Goal: Task Accomplishment & Management: Manage account settings

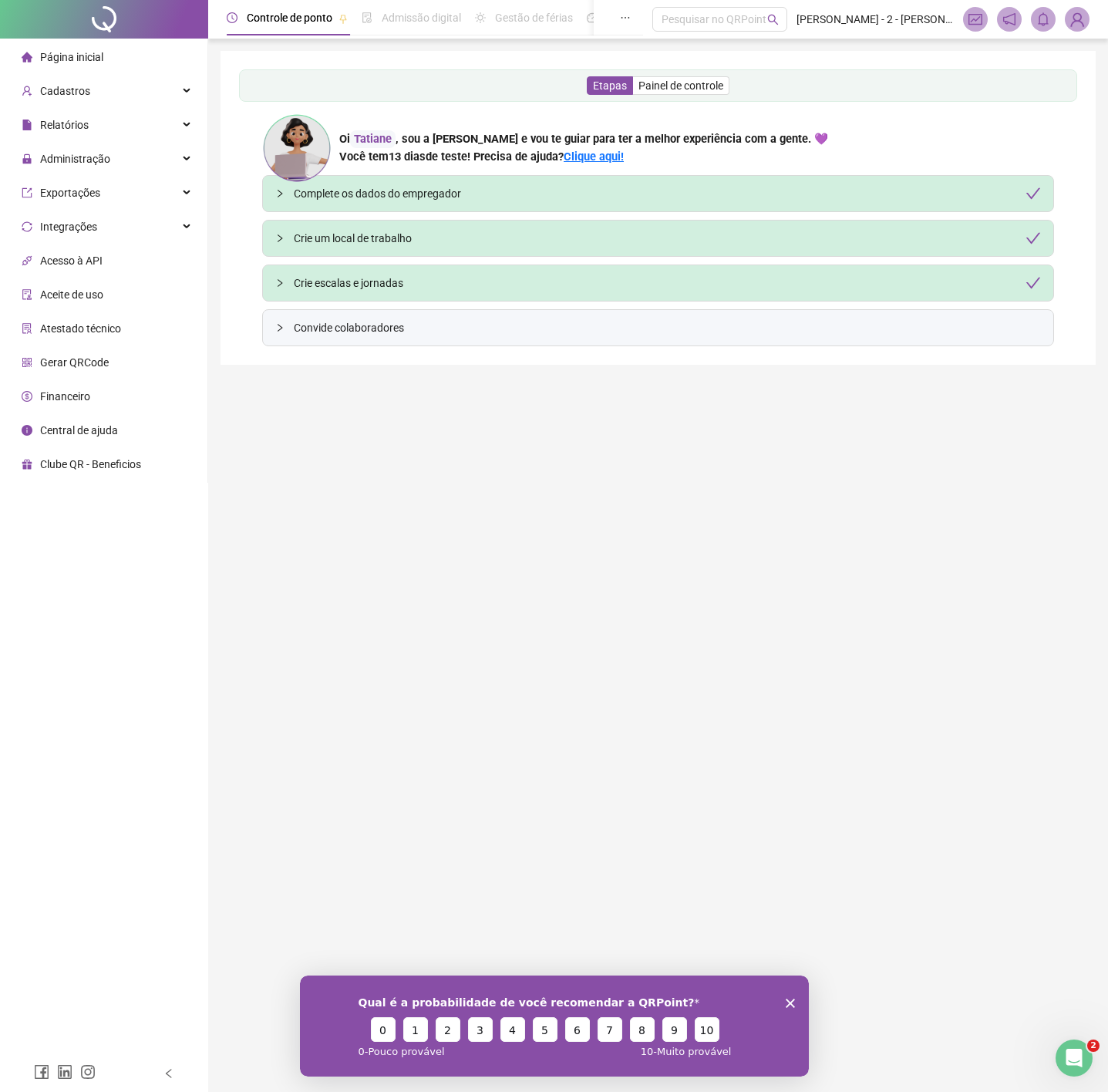
click at [1080, 26] on img at bounding box center [1077, 19] width 23 height 23
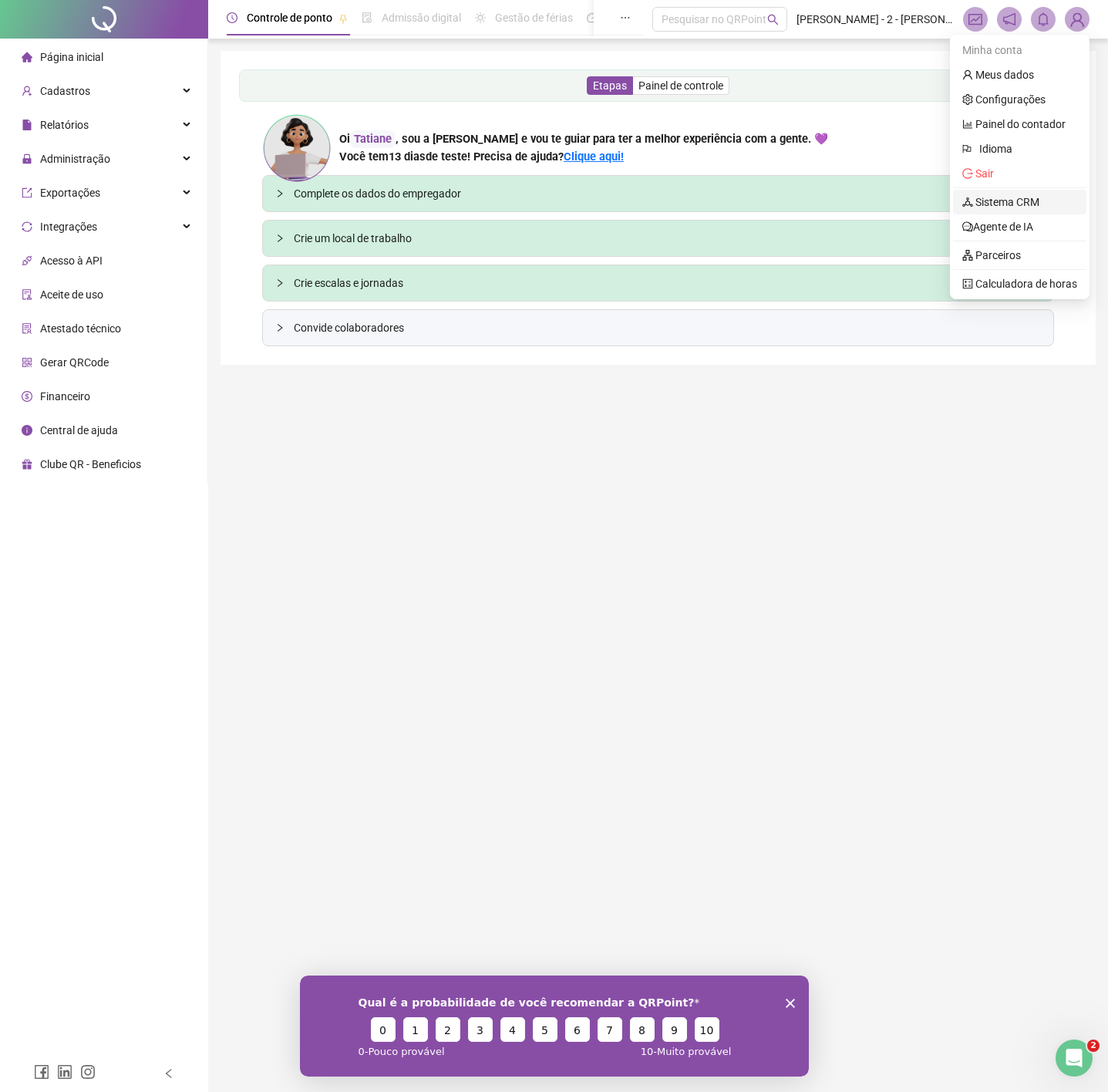
click at [1016, 203] on link "Sistema CRM" at bounding box center [1000, 202] width 77 height 12
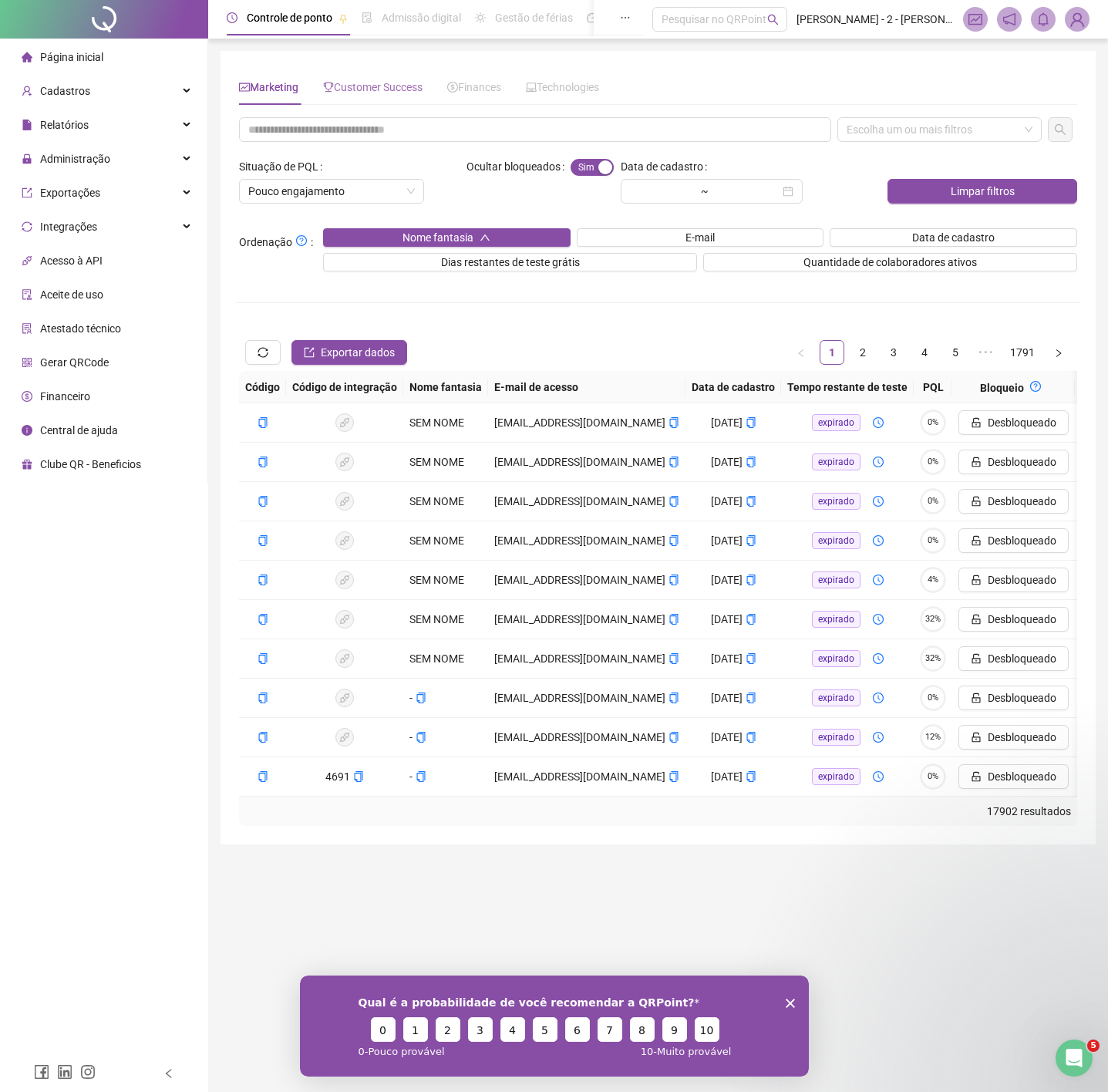
click at [375, 99] on div "Customer Success" at bounding box center [372, 86] width 99 height 35
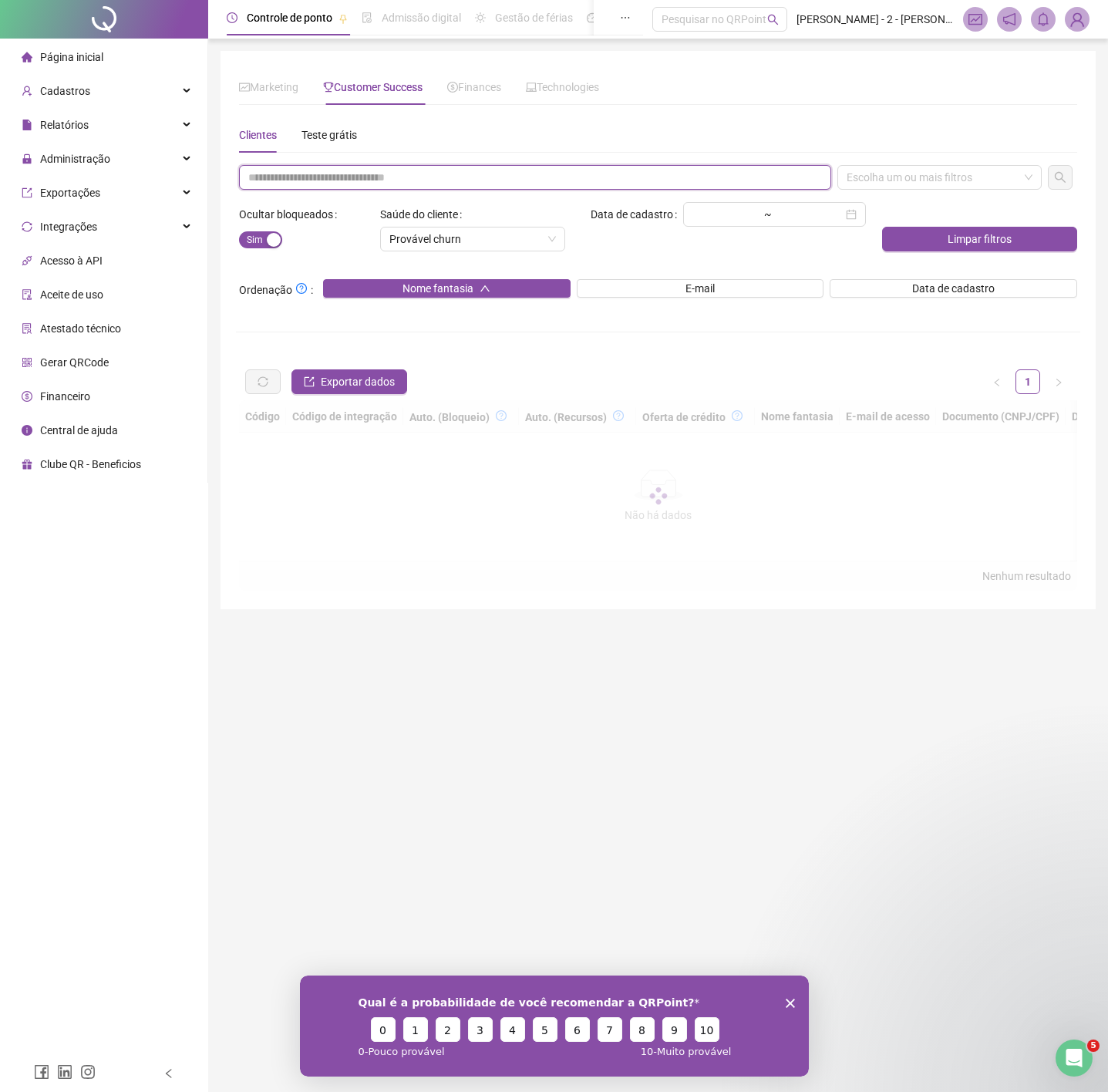
click at [410, 172] on input "text" at bounding box center [535, 177] width 592 height 25
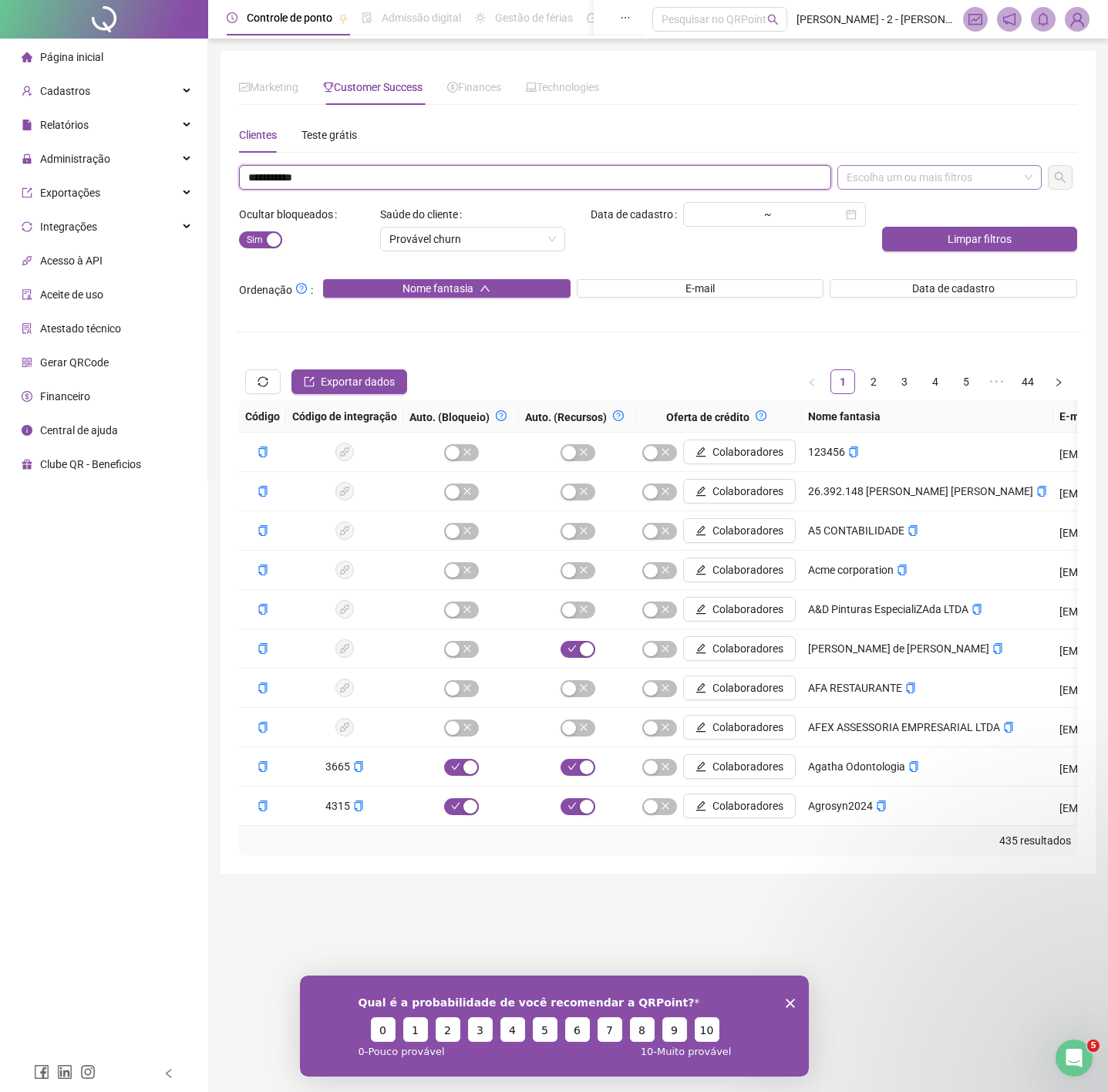
type input "**********"
drag, startPoint x: 910, startPoint y: 165, endPoint x: 908, endPoint y: 174, distance: 9.2
click at [908, 172] on div "**********" at bounding box center [658, 486] width 838 height 738
click at [905, 183] on div "Escolha um ou mais filtros" at bounding box center [940, 177] width 205 height 25
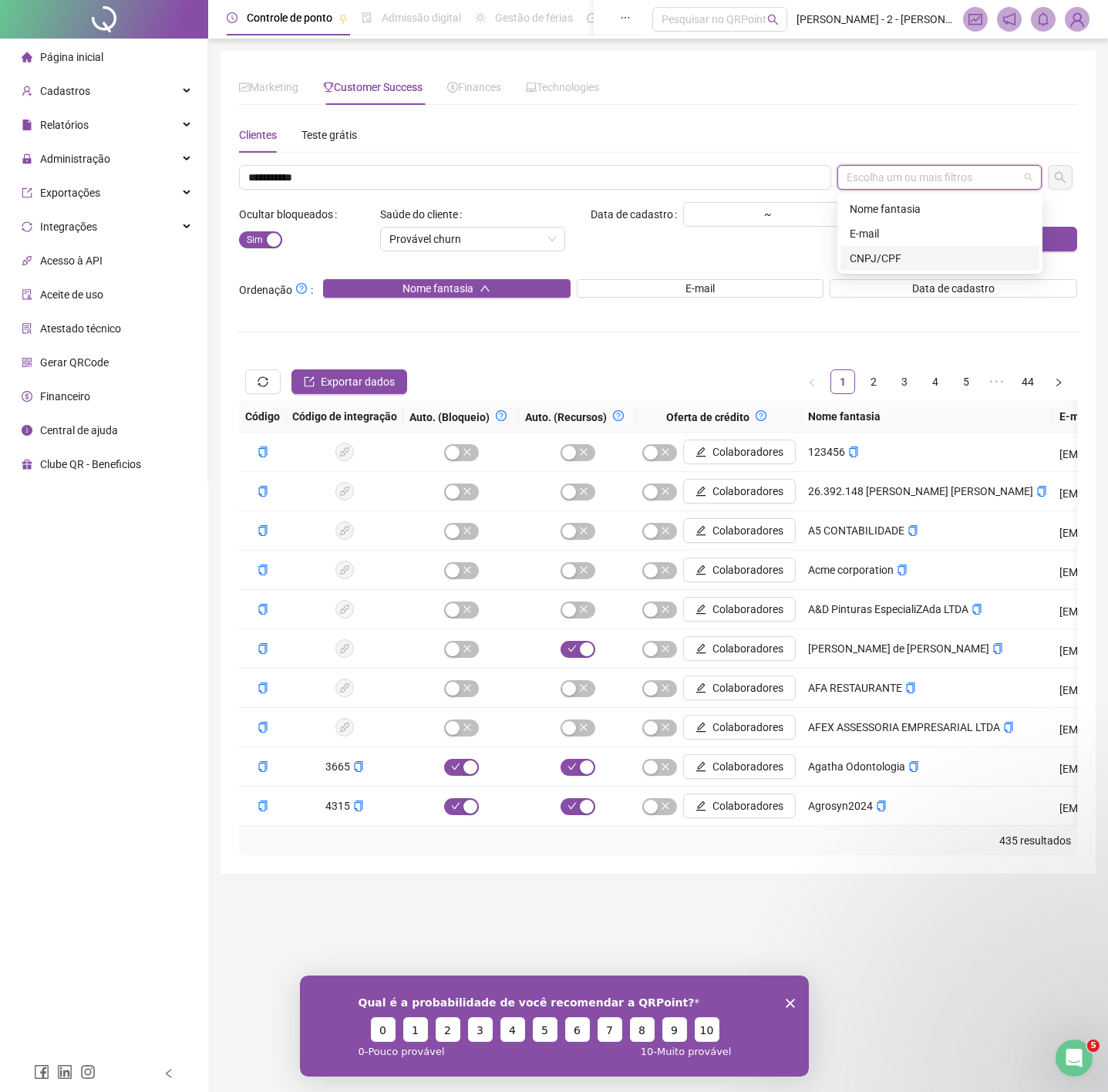
click at [900, 257] on div "CNPJ/CPF" at bounding box center [940, 259] width 180 height 17
click at [1063, 178] on icon "search" at bounding box center [1061, 178] width 12 height 12
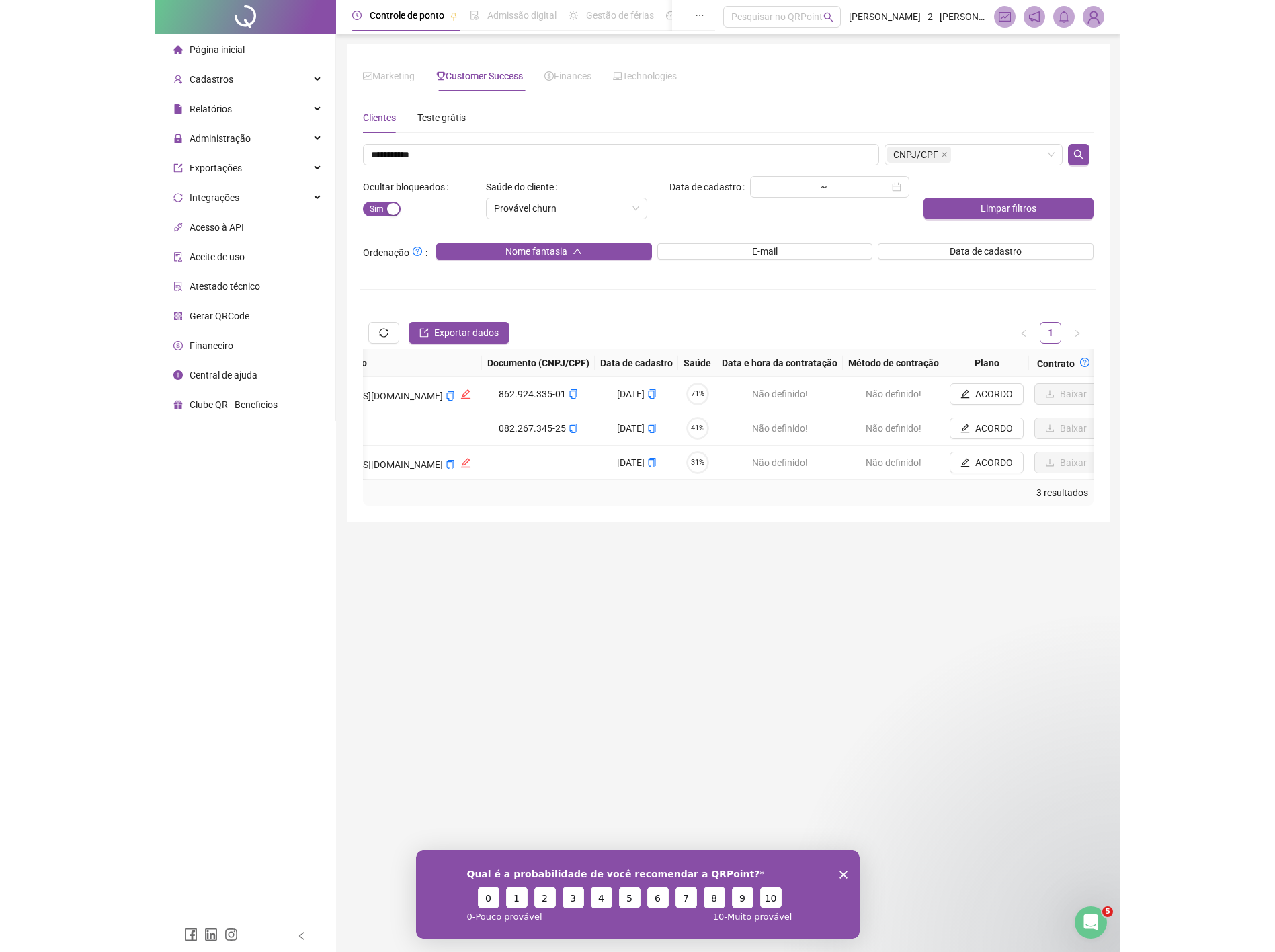
scroll to position [0, 1277]
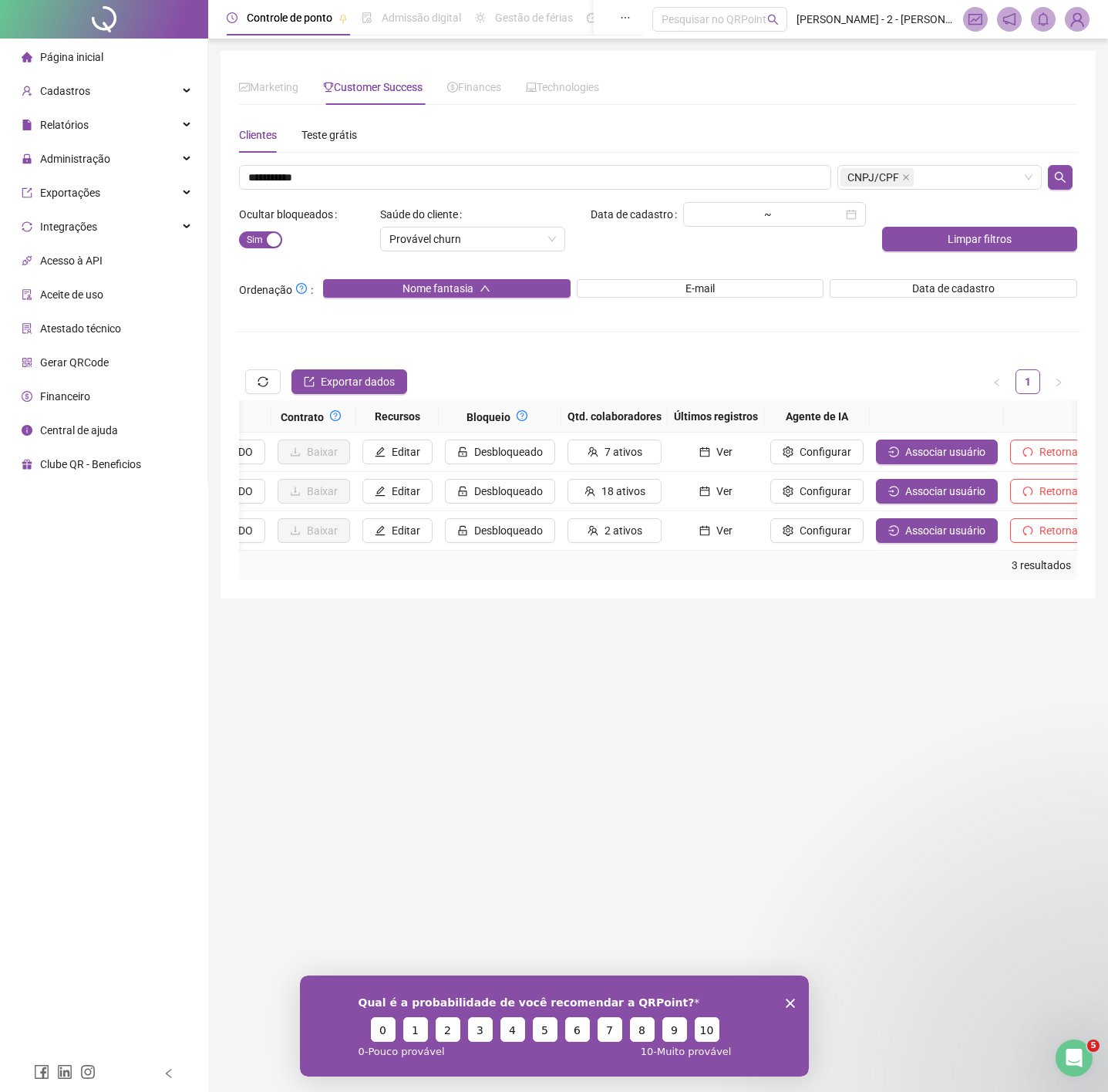
click at [907, 454] on span "Associar usuário" at bounding box center [945, 452] width 80 height 17
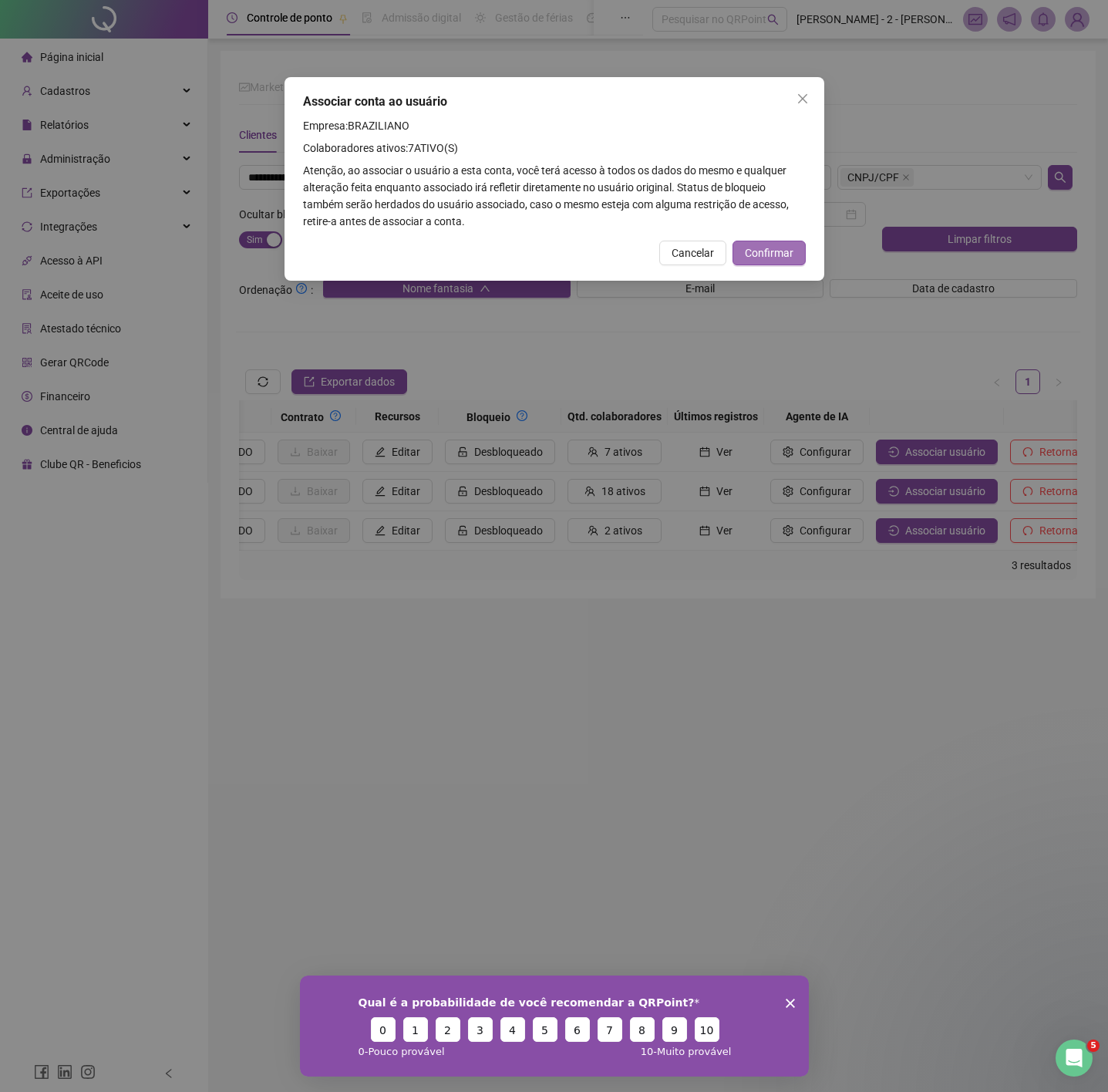
drag, startPoint x: 778, startPoint y: 268, endPoint x: 780, endPoint y: 252, distance: 16.1
click at [778, 266] on div "Associar conta ao usuário Empresa: BRAZILIANO Colaboradores ativos: 7 ATIVO(S) …" at bounding box center [554, 178] width 540 height 203
click at [780, 252] on span "Confirmar" at bounding box center [769, 253] width 48 height 17
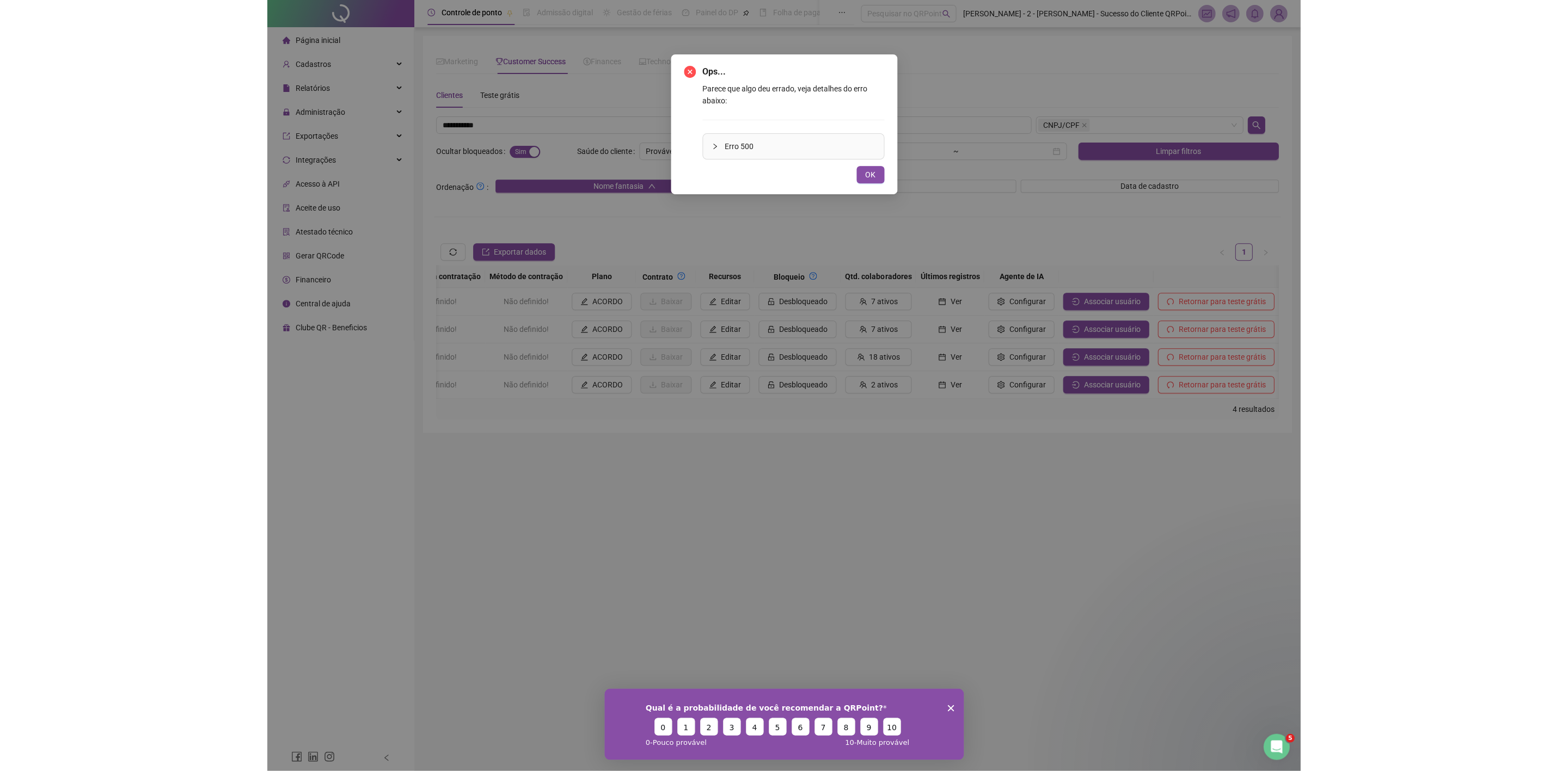
scroll to position [0, 832]
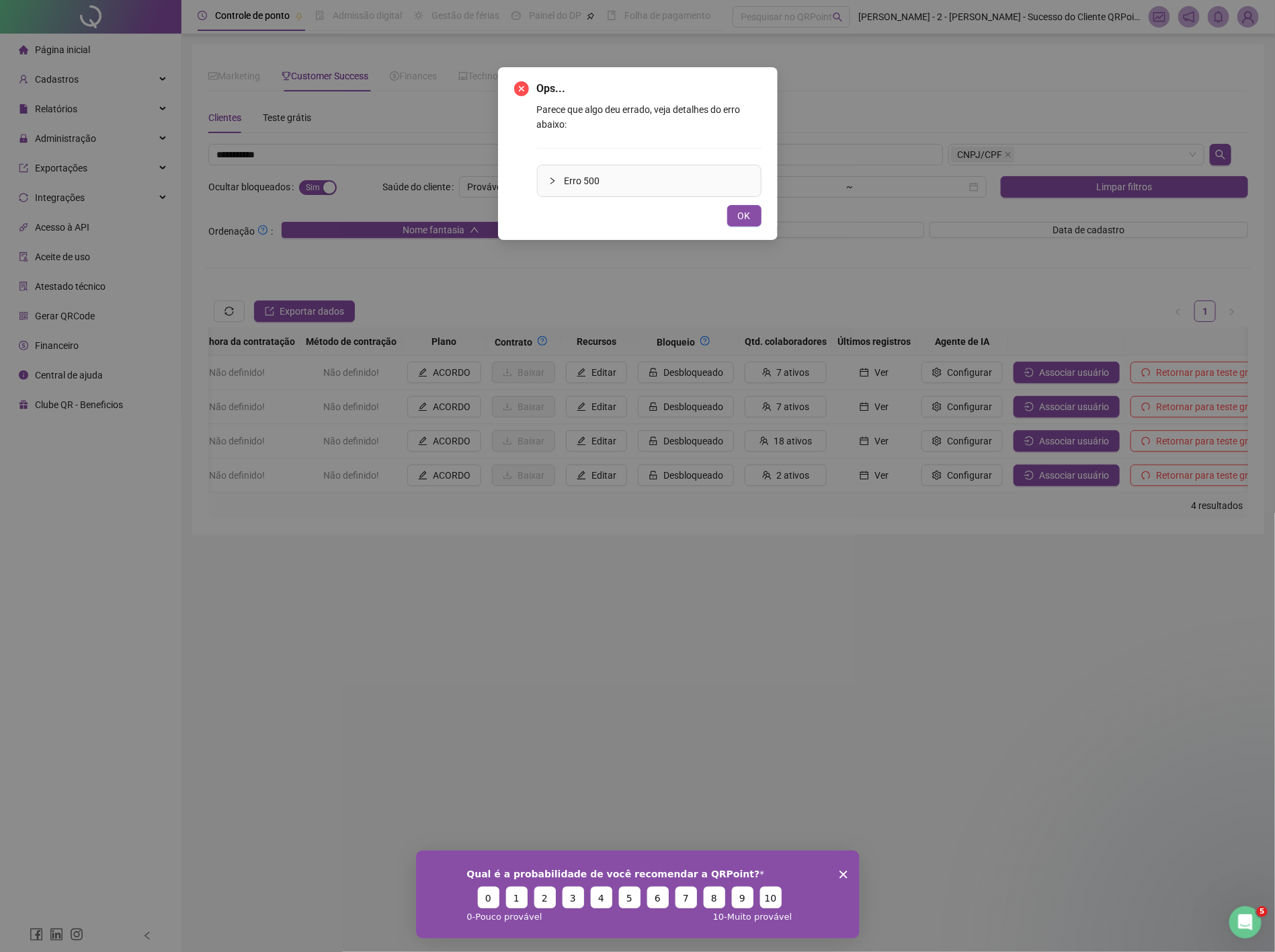
drag, startPoint x: 736, startPoint y: 213, endPoint x: 428, endPoint y: 75, distance: 337.5
click at [735, 213] on button "OK" at bounding box center [745, 216] width 35 height 22
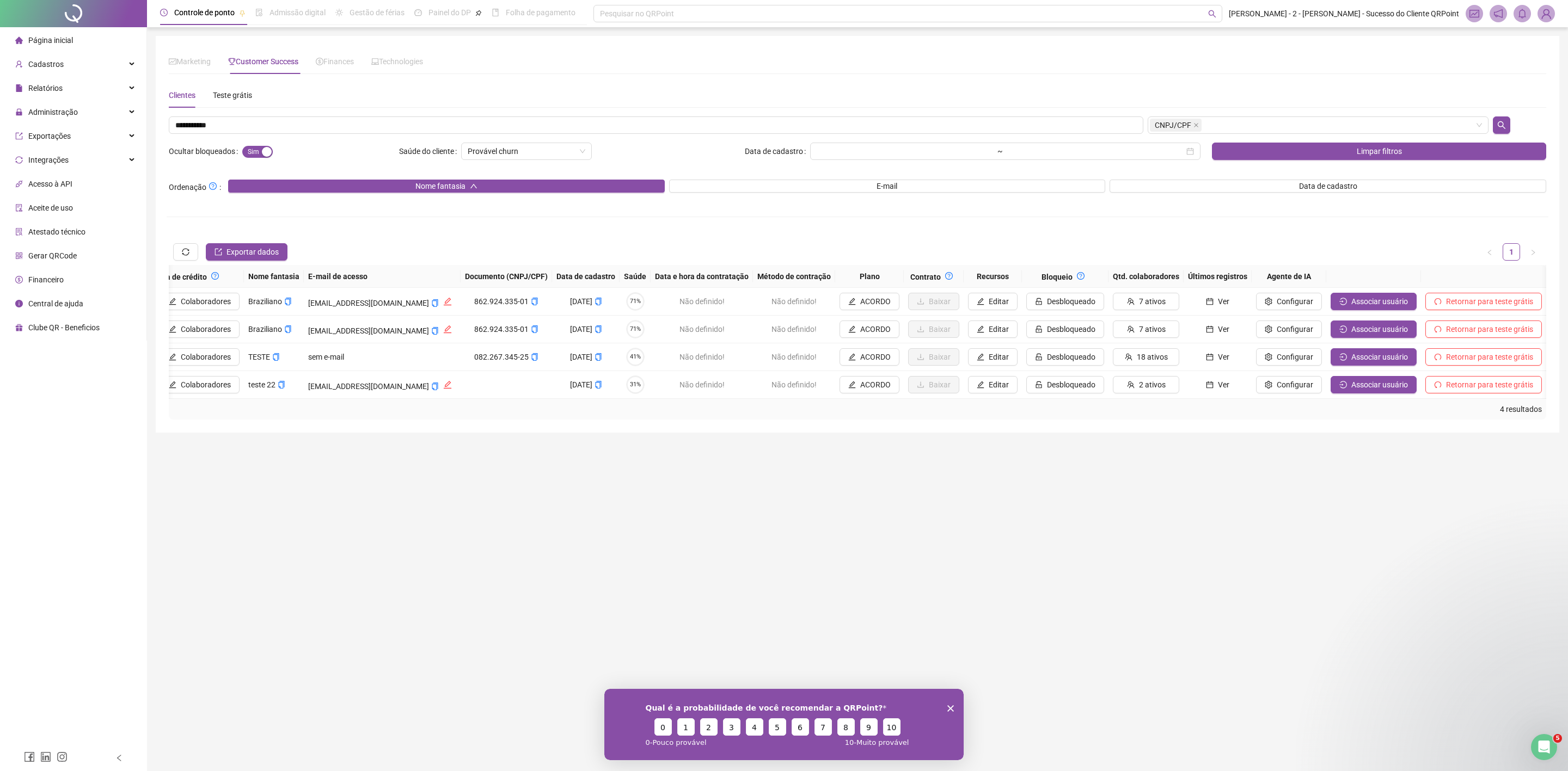
scroll to position [0, 297]
